Goal: Task Accomplishment & Management: Use online tool/utility

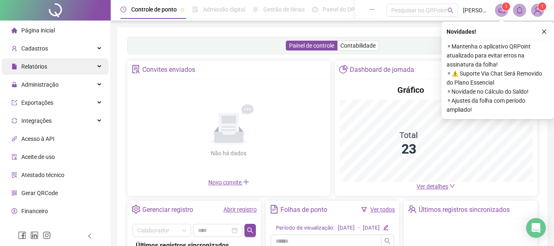
click at [38, 65] on span "Relatórios" at bounding box center [34, 66] width 26 height 7
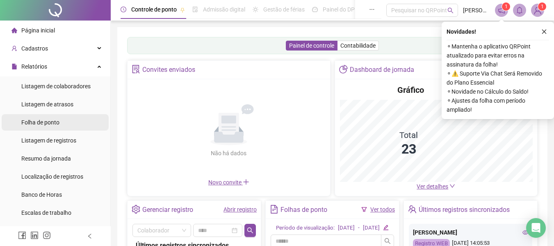
click at [54, 120] on span "Folha de ponto" at bounding box center [40, 122] width 38 height 7
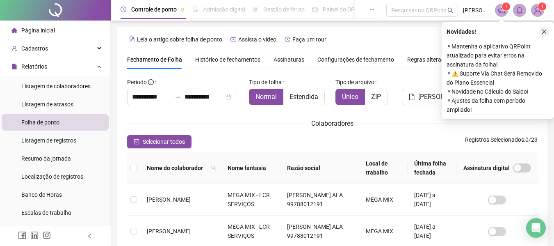
scroll to position [45, 0]
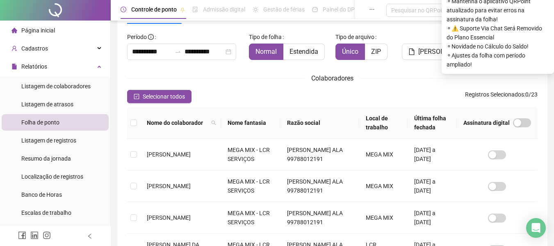
click at [540, 34] on span "⚬ ⚠️ Suporte Via Chat Será Removido do Plano Essencial" at bounding box center [498, 33] width 103 height 18
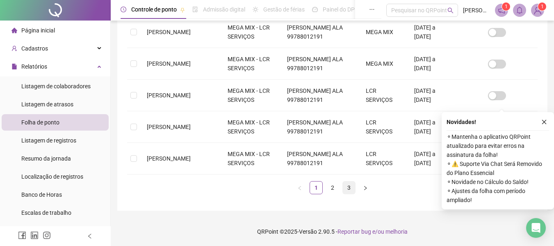
click at [348, 187] on link "3" at bounding box center [349, 187] width 12 height 12
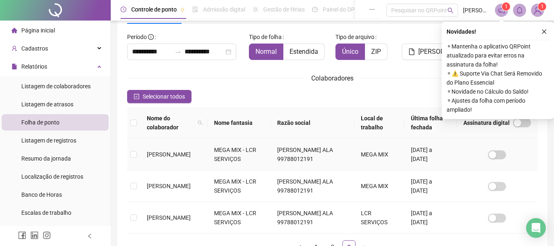
scroll to position [131, 0]
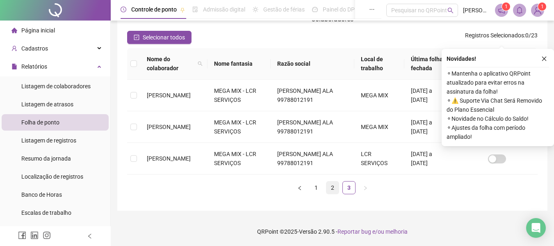
click at [337, 184] on link "2" at bounding box center [333, 187] width 12 height 12
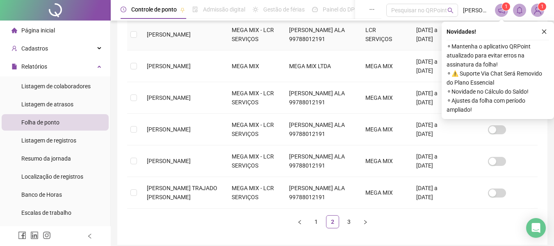
scroll to position [45, 0]
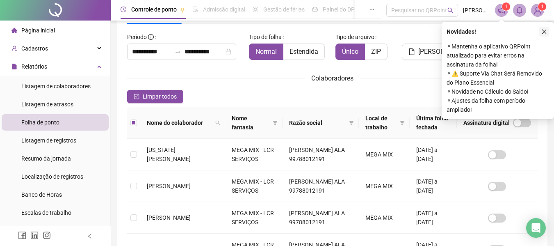
click at [544, 34] on icon "close" at bounding box center [545, 32] width 6 height 6
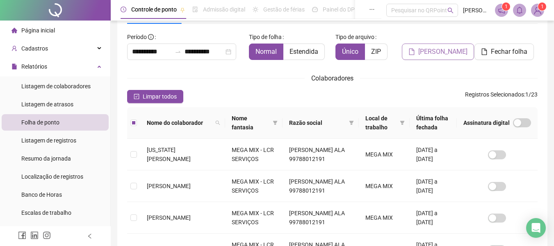
click at [444, 53] on span "[PERSON_NAME]" at bounding box center [443, 52] width 49 height 10
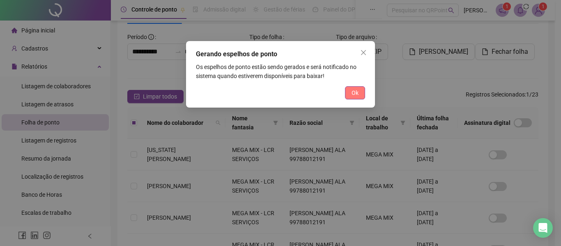
click at [357, 94] on span "Ok" at bounding box center [354, 92] width 7 height 9
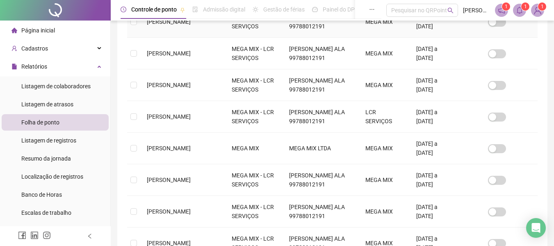
scroll to position [332, 0]
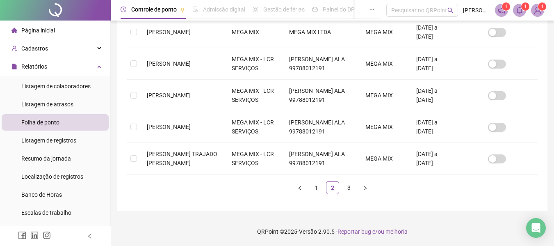
click at [514, 11] on span at bounding box center [519, 10] width 13 height 13
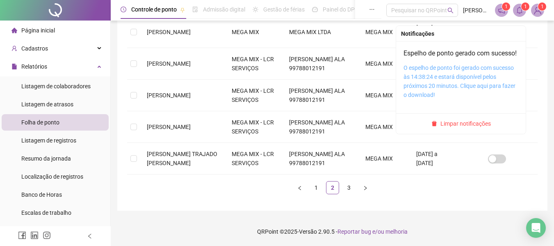
click at [444, 85] on link "O espelho de ponto foi gerado com sucesso às 14:38:24 e estará disponível pelos…" at bounding box center [460, 81] width 112 height 34
